Goal: Check status: Check status

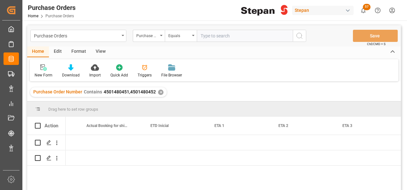
scroll to position [0, 754]
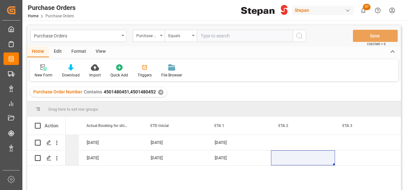
click at [160, 93] on div "✕" at bounding box center [160, 92] width 5 height 5
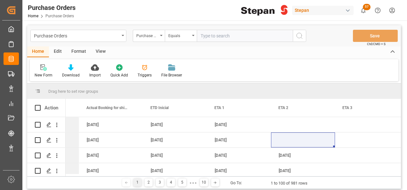
scroll to position [0, 754]
click at [161, 36] on div "Purchase Order Number" at bounding box center [149, 36] width 32 height 12
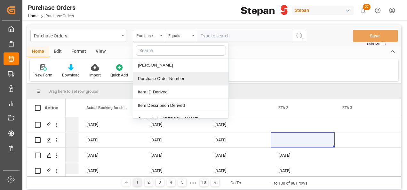
click at [157, 82] on div "Purchase Order Number" at bounding box center [180, 78] width 95 height 13
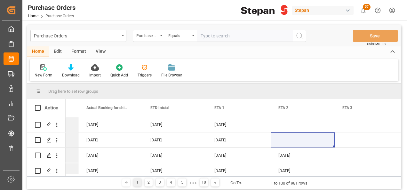
click at [217, 37] on input "text" at bounding box center [245, 36] width 96 height 12
paste input "4501481345"
type input "4501481345"
click at [301, 37] on icon "search button" at bounding box center [299, 36] width 8 height 8
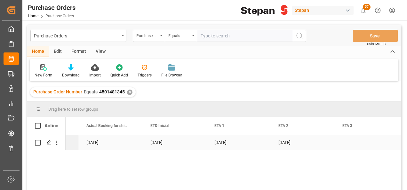
click at [129, 144] on div "[DATE]" at bounding box center [111, 142] width 64 height 15
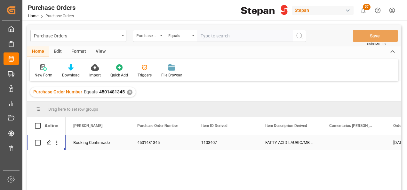
click at [142, 142] on div "4501481345" at bounding box center [161, 142] width 64 height 15
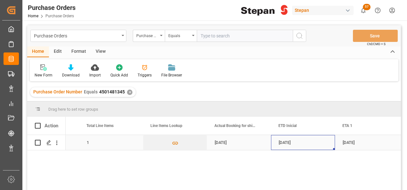
click at [297, 145] on div "[DATE]" at bounding box center [303, 142] width 64 height 15
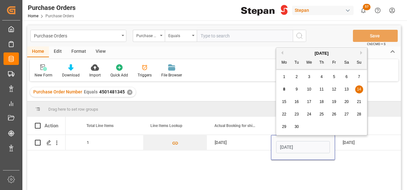
click at [344, 79] on div "6" at bounding box center [346, 77] width 8 height 8
type input "[DATE]"
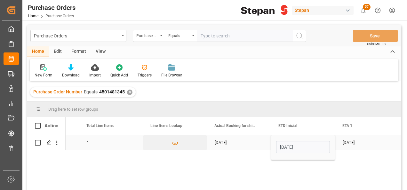
click at [266, 143] on div "[DATE]" at bounding box center [239, 142] width 64 height 15
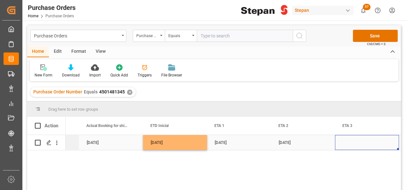
click at [363, 139] on div "Press SPACE to select this row." at bounding box center [367, 142] width 64 height 15
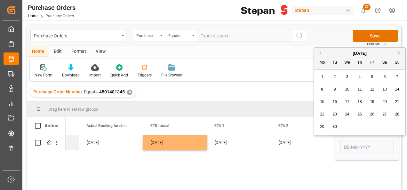
click at [398, 51] on div "[DATE]" at bounding box center [359, 53] width 91 height 6
click at [399, 54] on button "Next Month" at bounding box center [400, 53] width 4 height 4
click at [397, 77] on span "5" at bounding box center [397, 76] width 2 height 4
type input "[DATE]"
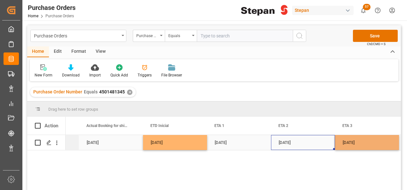
click at [326, 142] on div "[DATE]" at bounding box center [303, 142] width 64 height 15
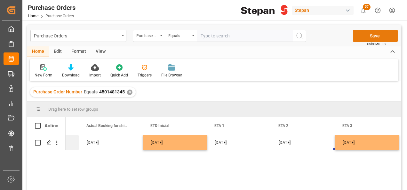
click at [371, 39] on button "Save" at bounding box center [375, 36] width 45 height 12
